Goal: Navigation & Orientation: Find specific page/section

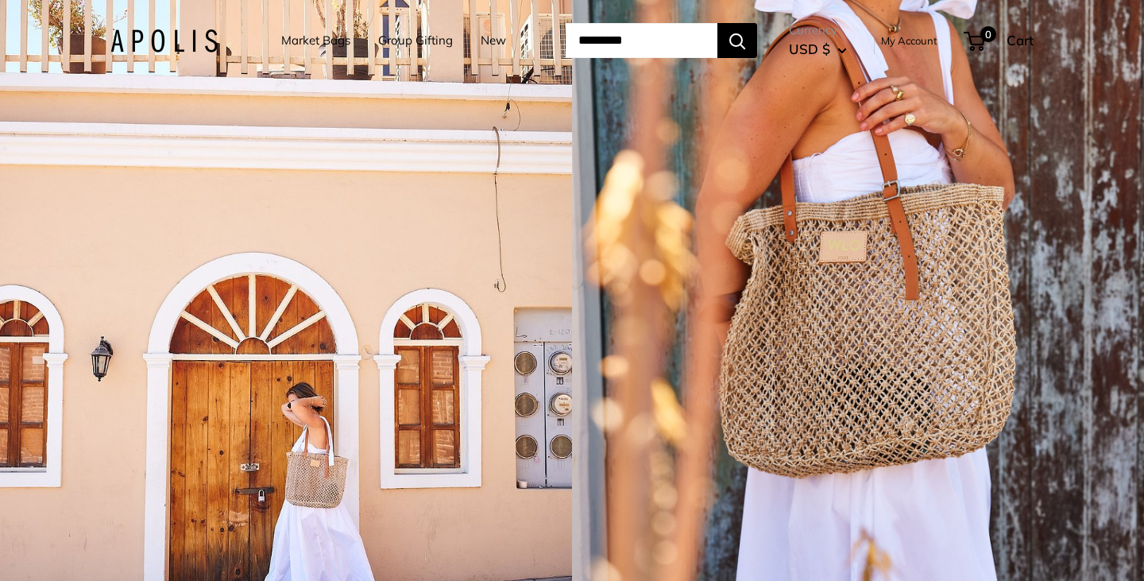
click at [296, 38] on link "Market Bags" at bounding box center [315, 40] width 69 height 22
